Goal: Transaction & Acquisition: Download file/media

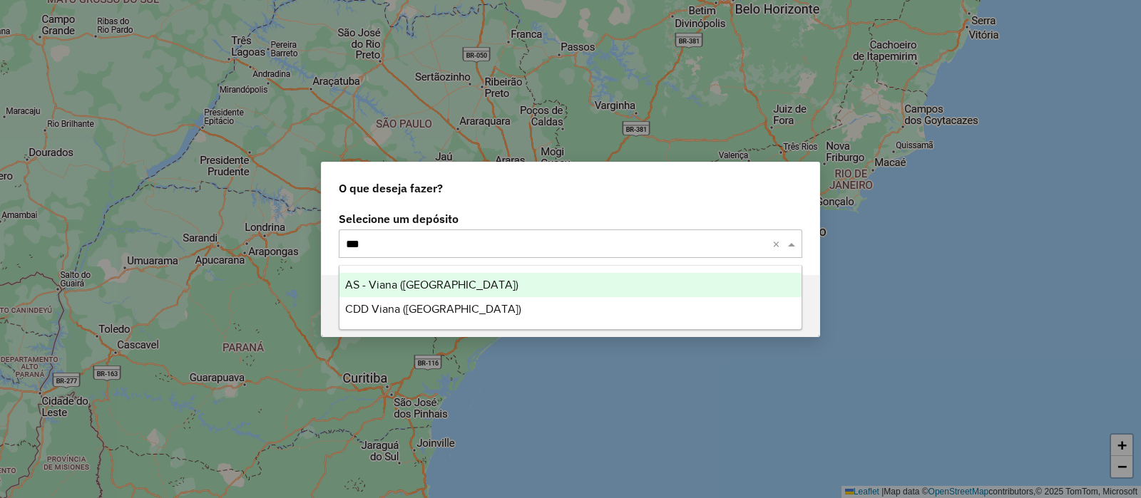
type input "****"
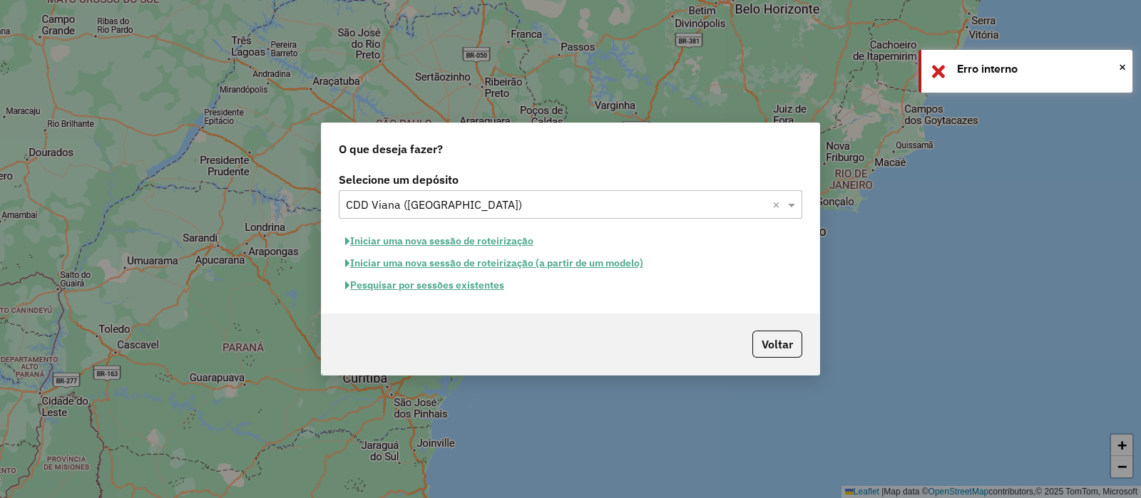
click at [404, 282] on button "Pesquisar por sessões existentes" at bounding box center [425, 285] width 172 height 22
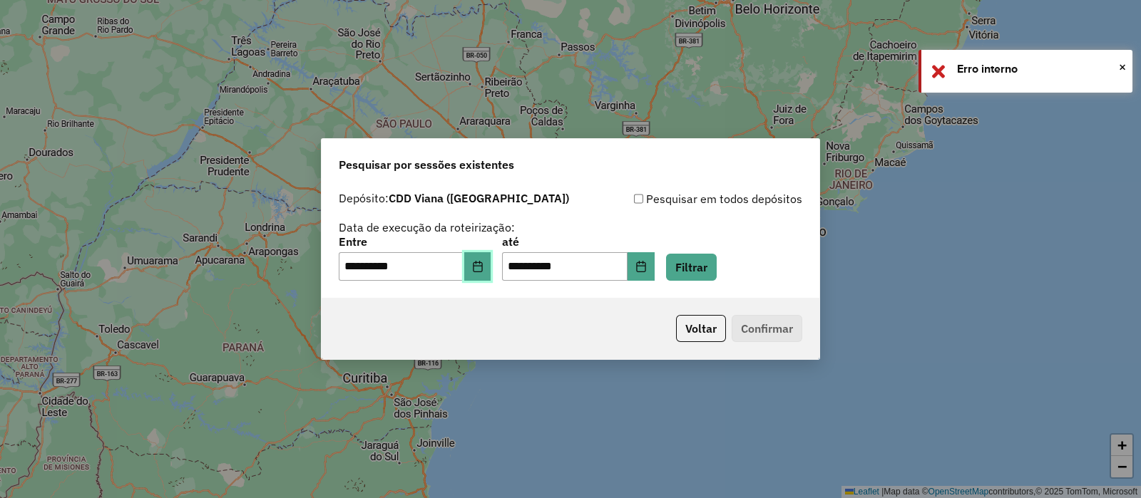
click at [482, 264] on icon "Choose Date" at bounding box center [477, 266] width 9 height 11
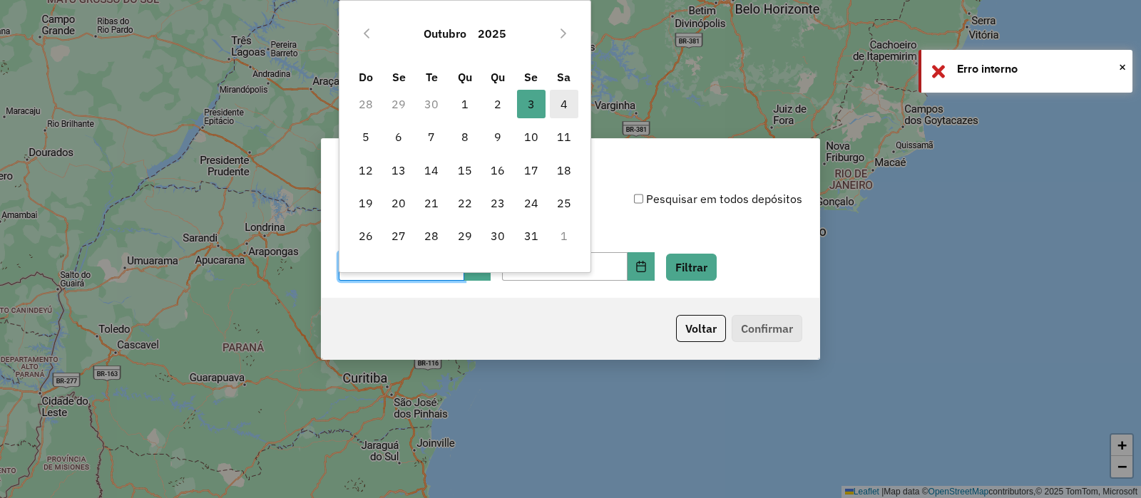
click at [557, 91] on span "4" at bounding box center [564, 104] width 29 height 29
type input "**********"
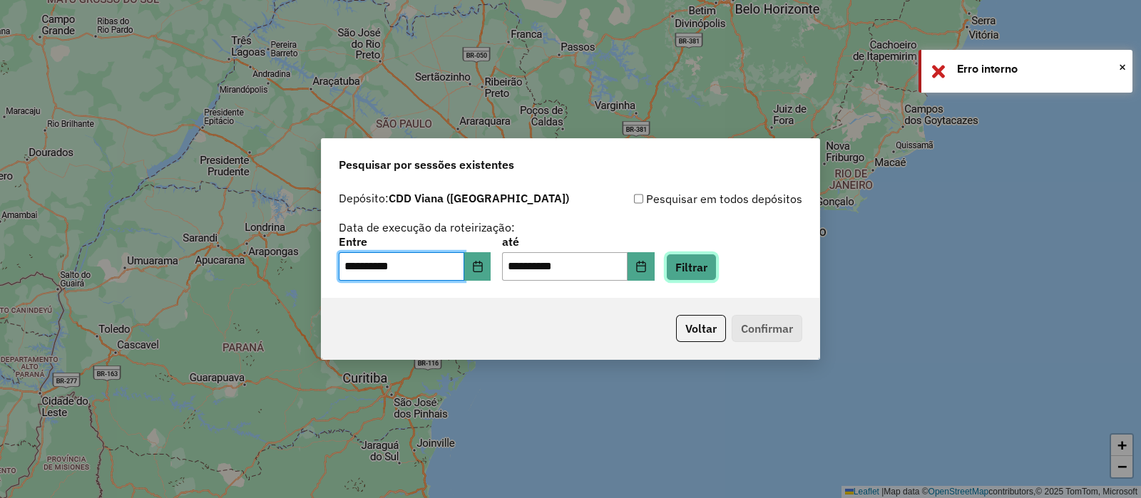
click at [697, 265] on button "Filtrar" at bounding box center [691, 267] width 51 height 27
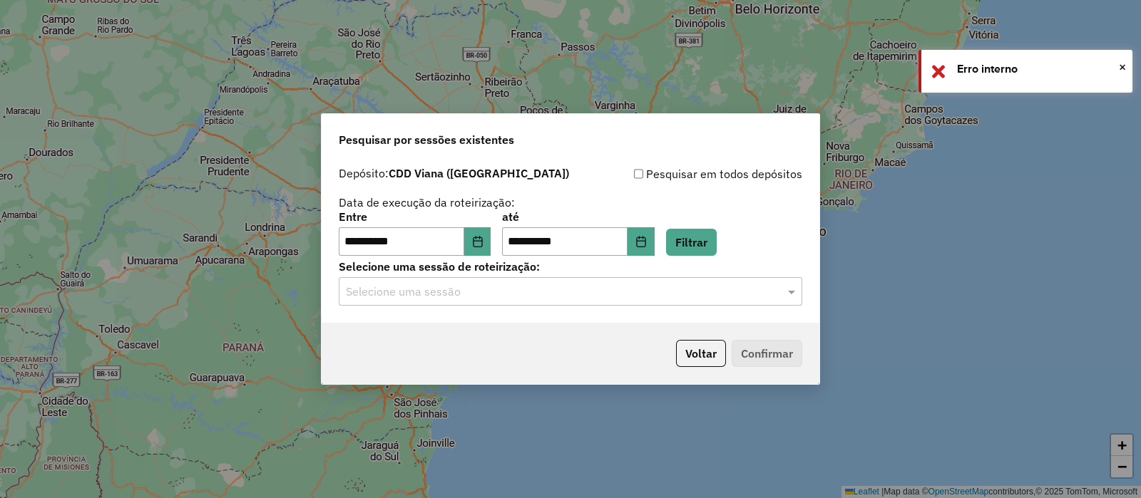
click at [396, 292] on input "text" at bounding box center [556, 292] width 421 height 17
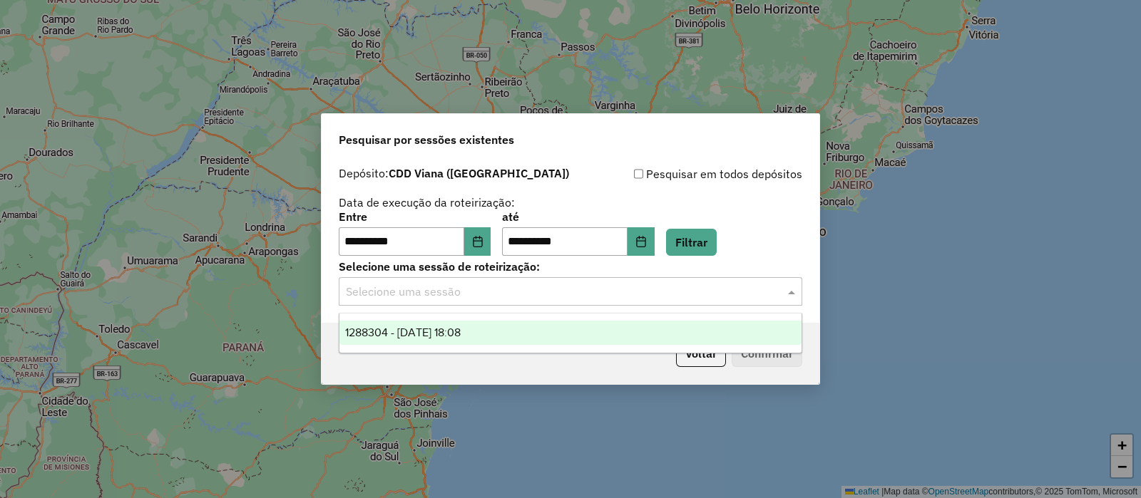
click at [408, 328] on span "1288304 - 04/10/2025 18:08" at bounding box center [402, 333] width 115 height 12
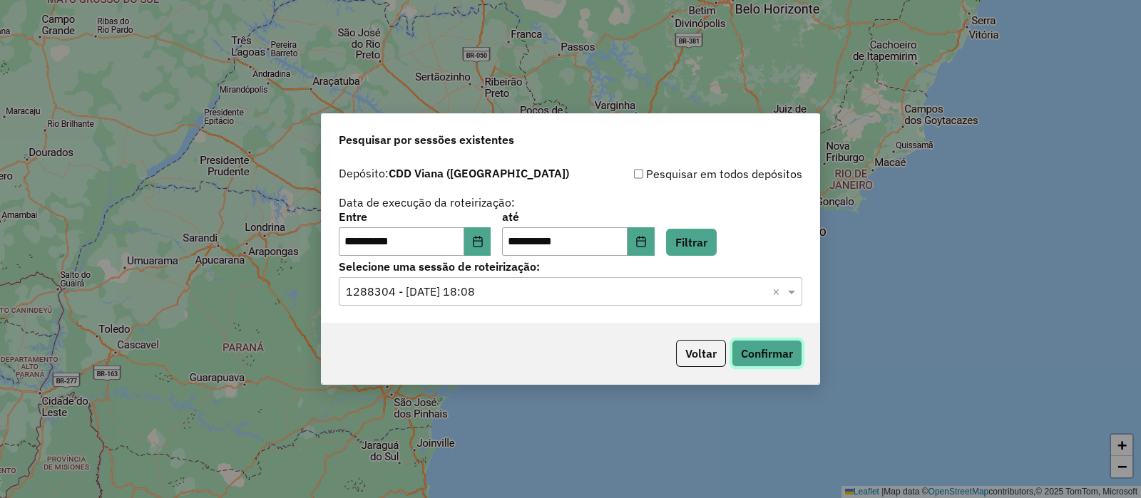
click at [789, 358] on button "Confirmar" at bounding box center [766, 353] width 71 height 27
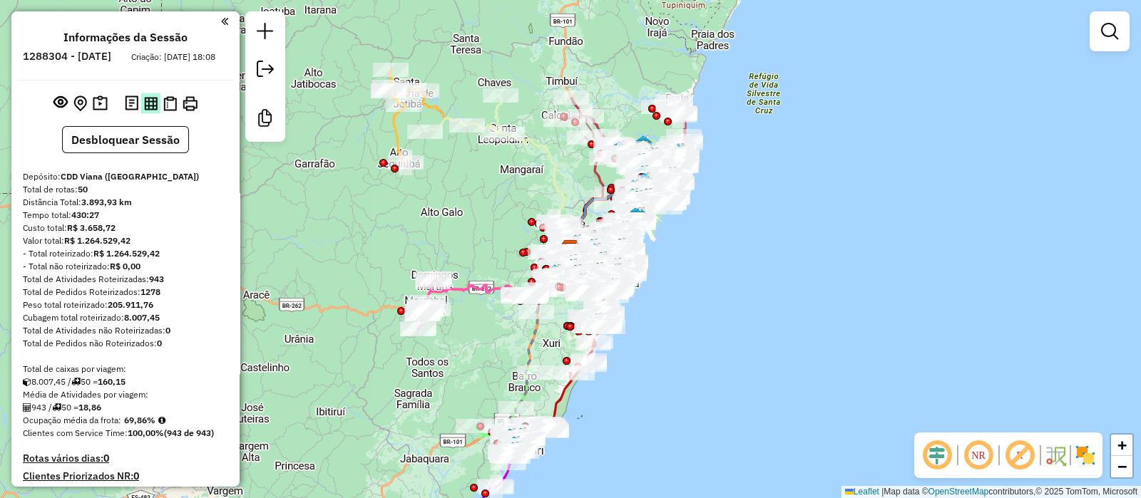
click at [148, 111] on img at bounding box center [151, 104] width 14 height 14
click at [150, 111] on img at bounding box center [151, 104] width 14 height 14
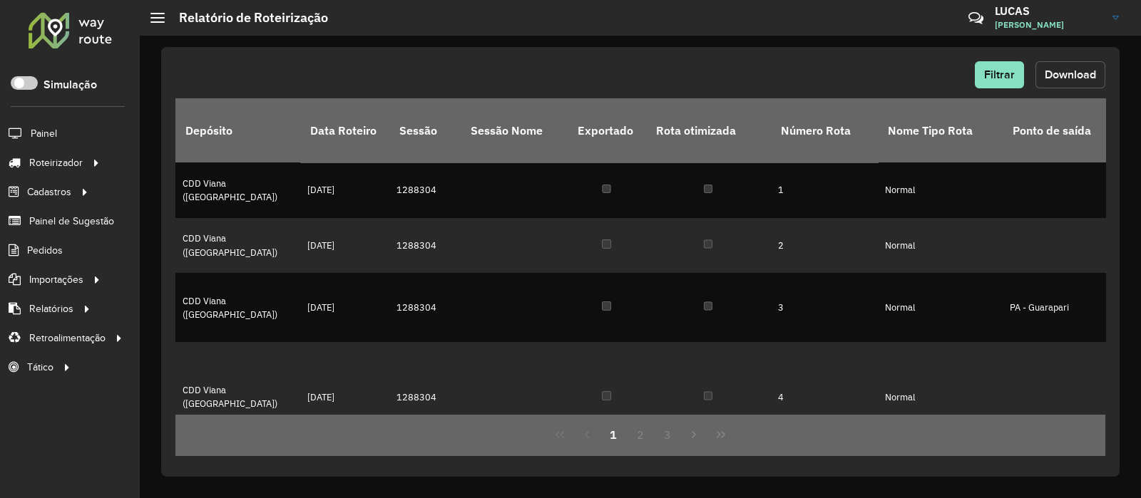
click at [1059, 73] on span "Download" at bounding box center [1069, 74] width 51 height 12
